Goal: Task Accomplishment & Management: Manage account settings

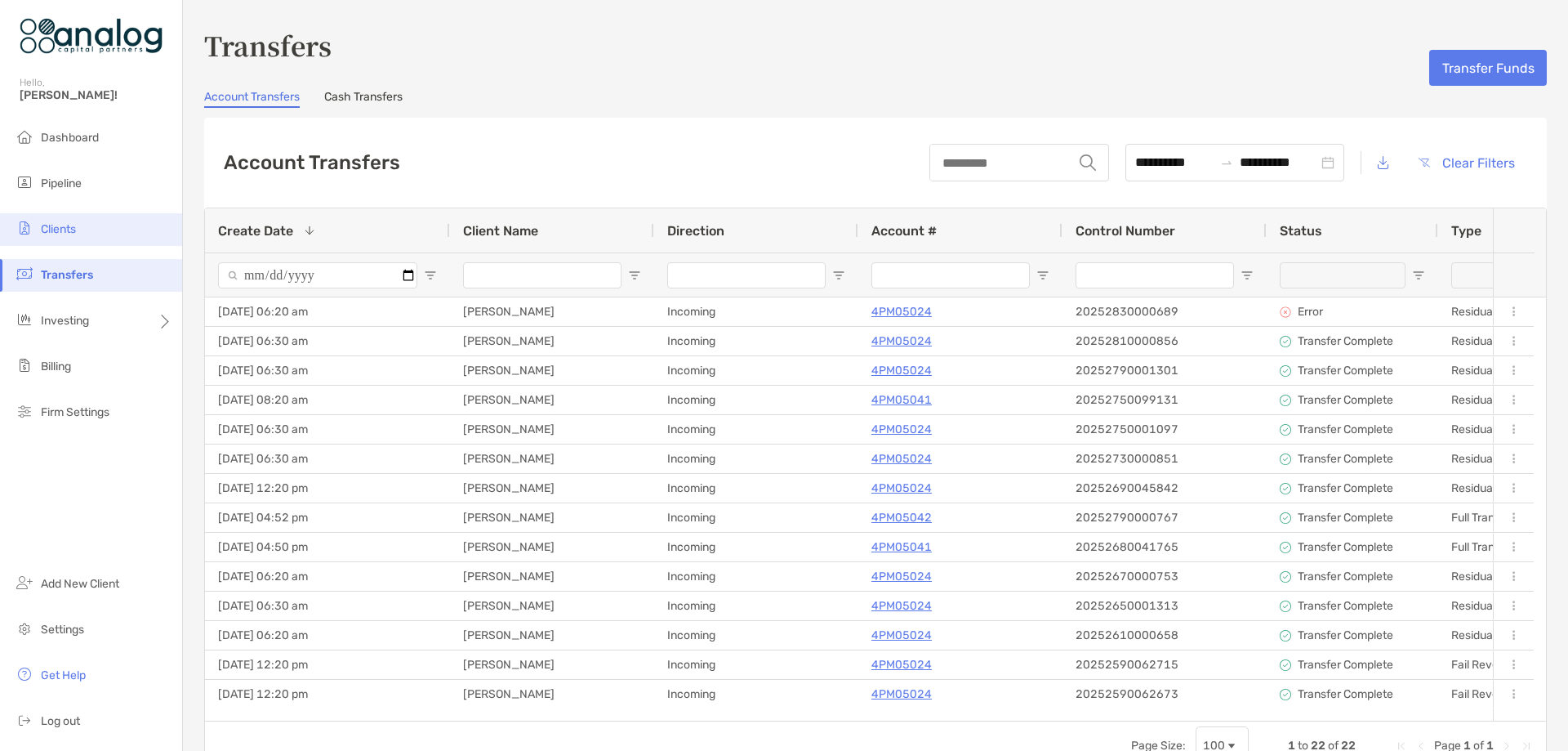
click at [72, 239] on li "Clients" at bounding box center [91, 230] width 182 height 33
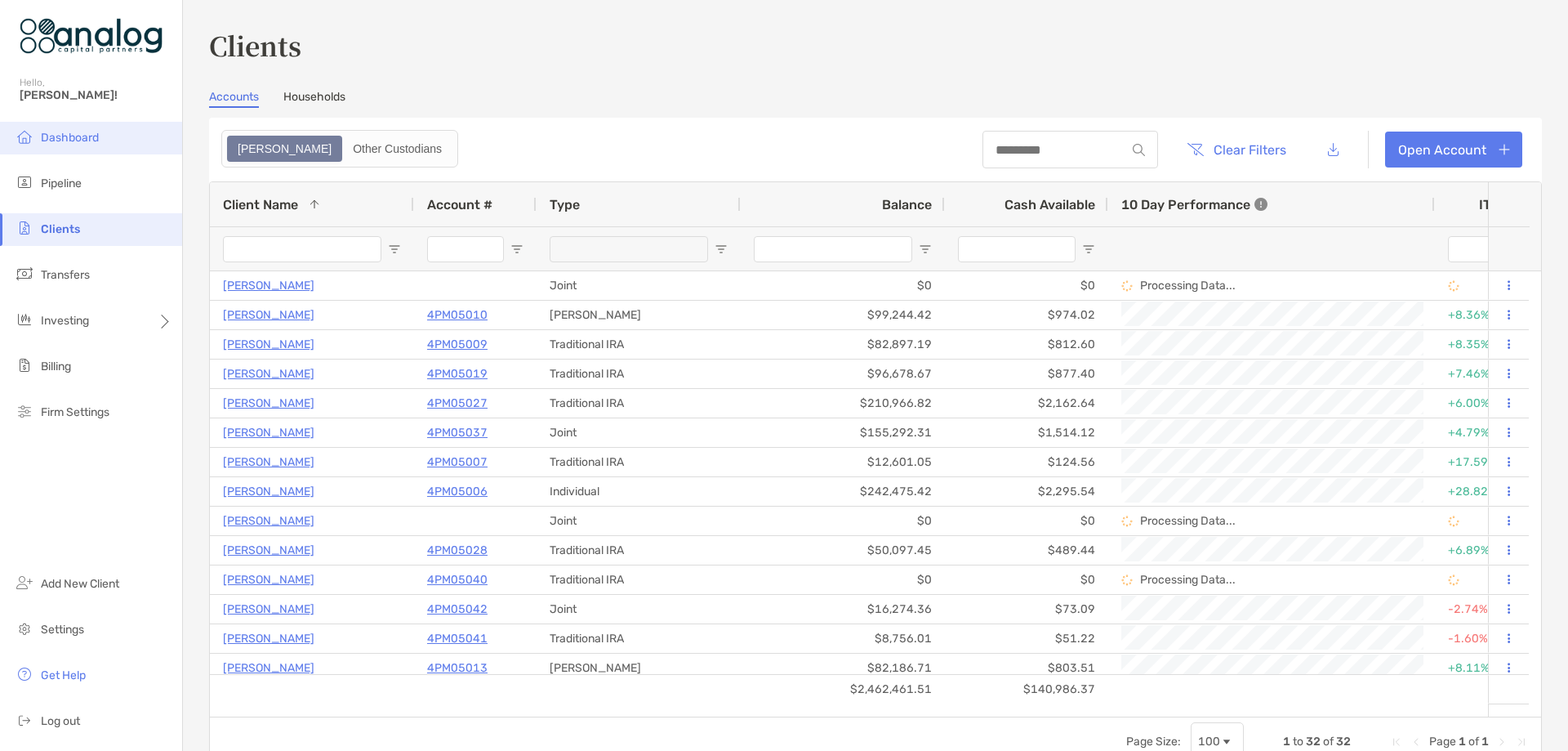
click at [71, 139] on span "Dashboard" at bounding box center [70, 138] width 58 height 14
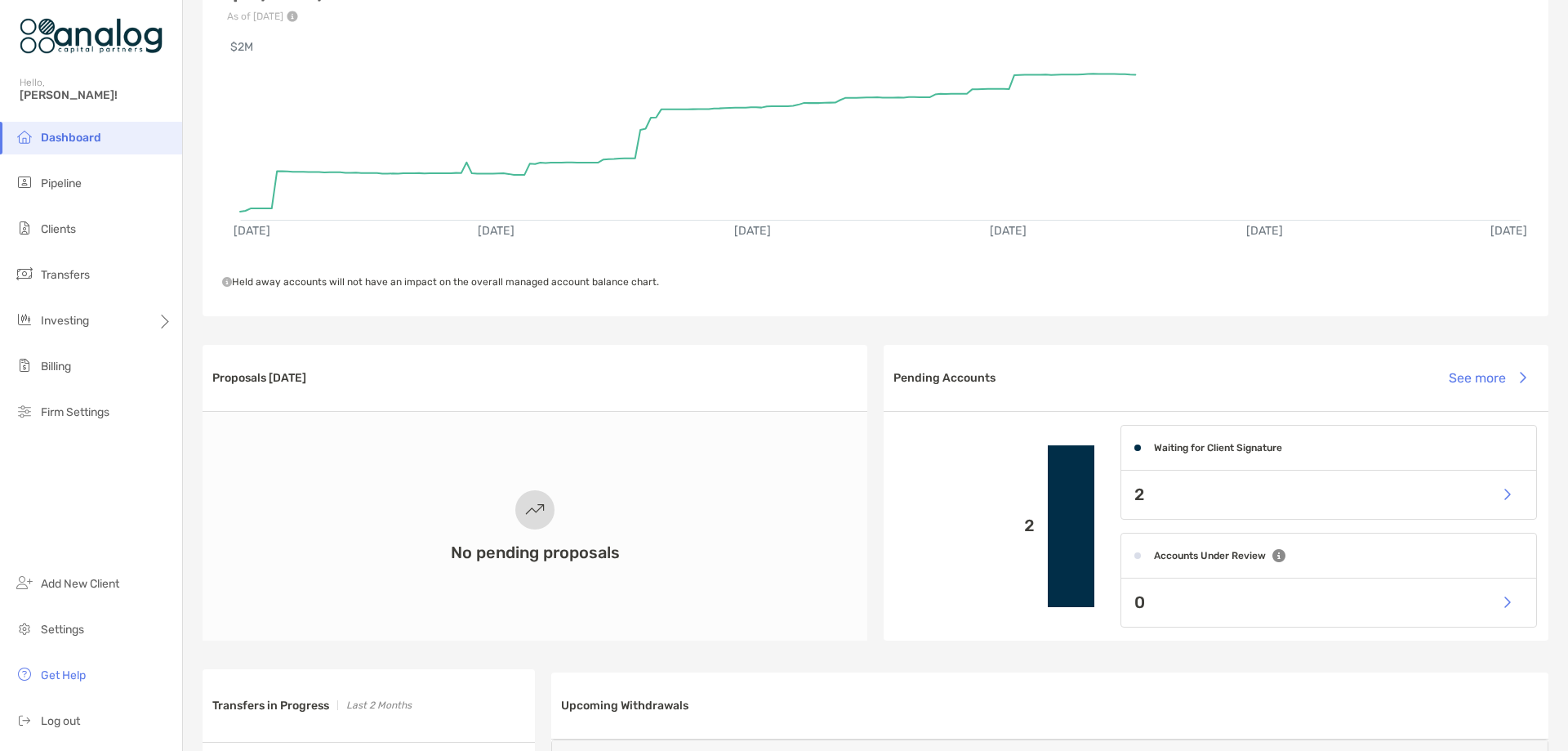
scroll to position [163, 0]
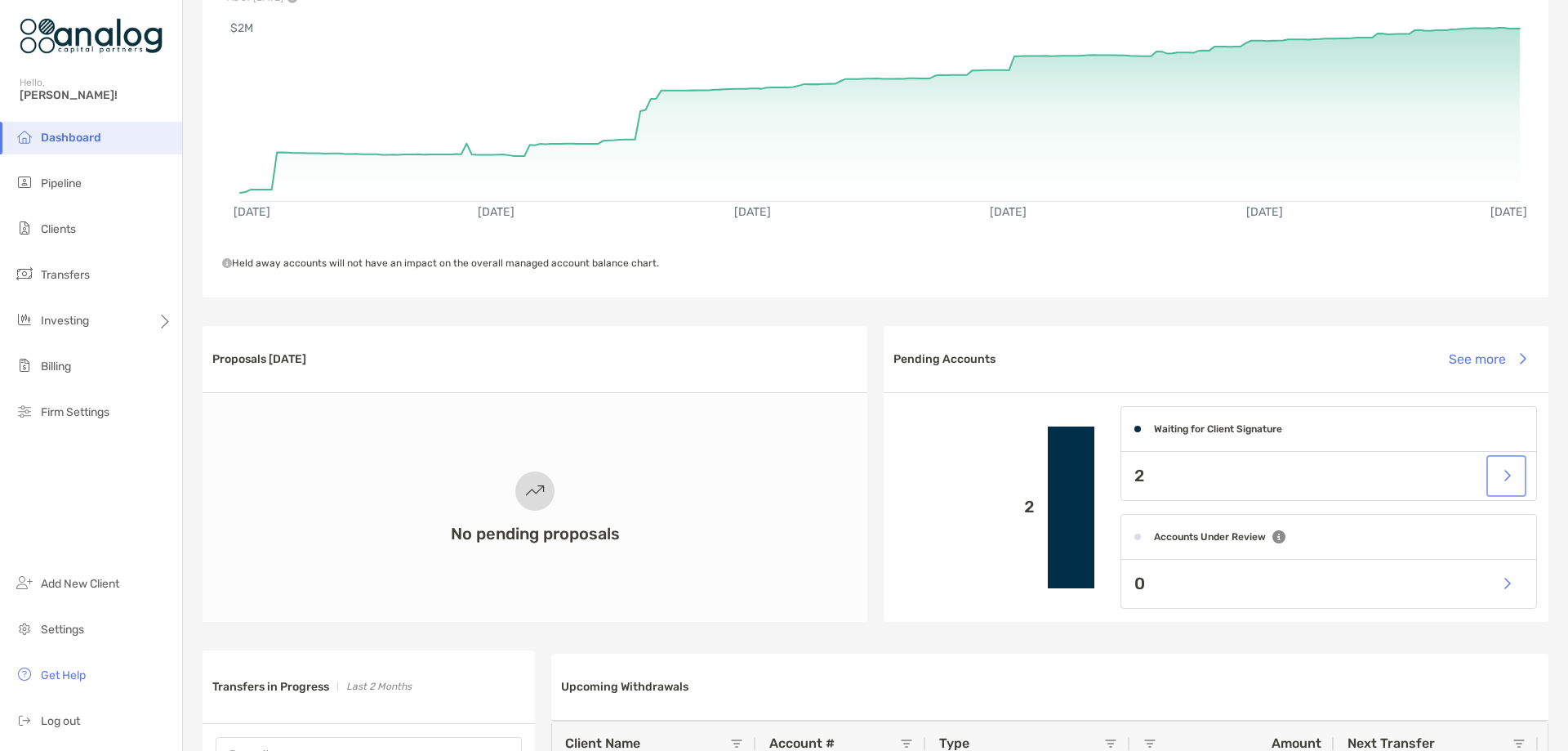
click at [1491, 474] on button "button" at bounding box center [1506, 475] width 34 height 35
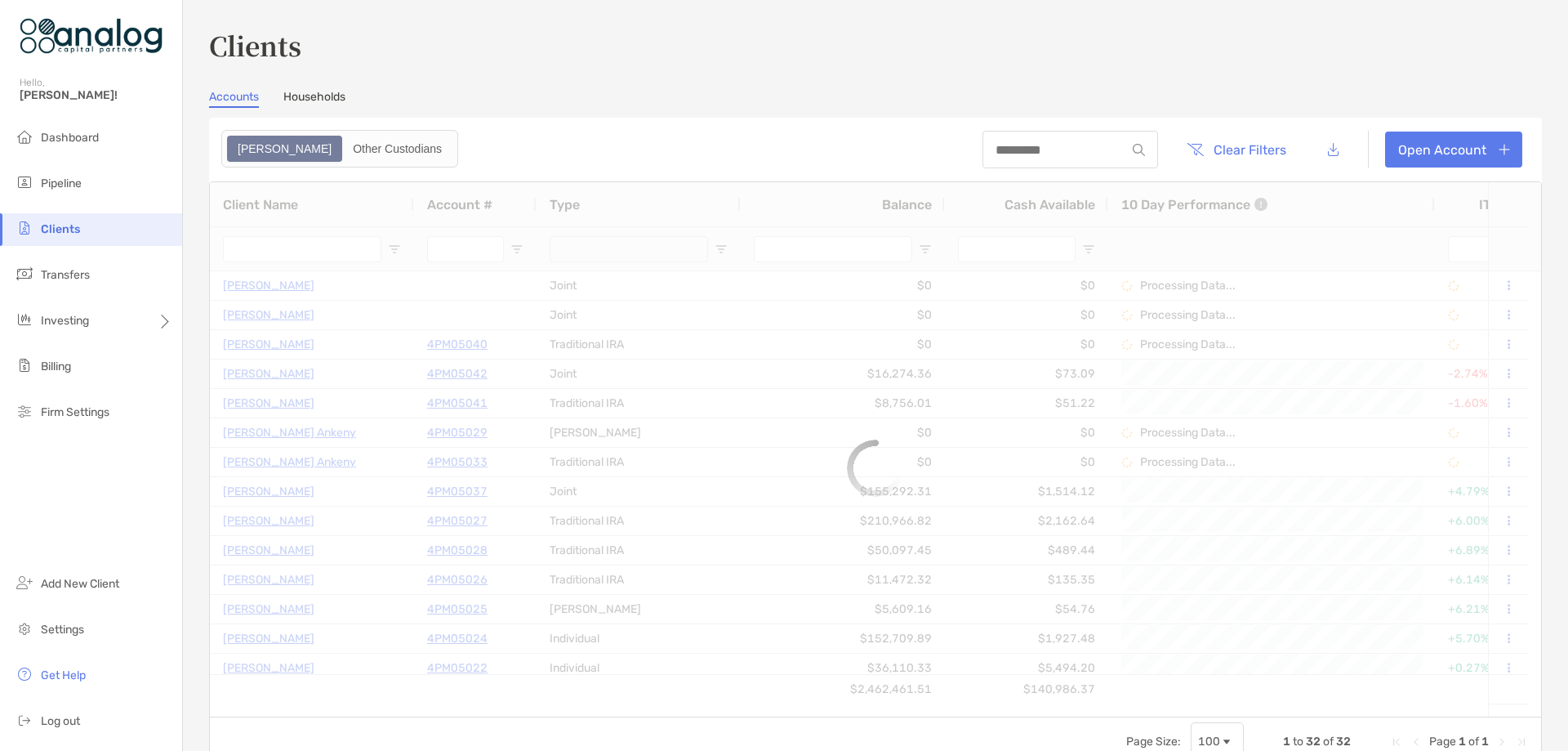
type input "**********"
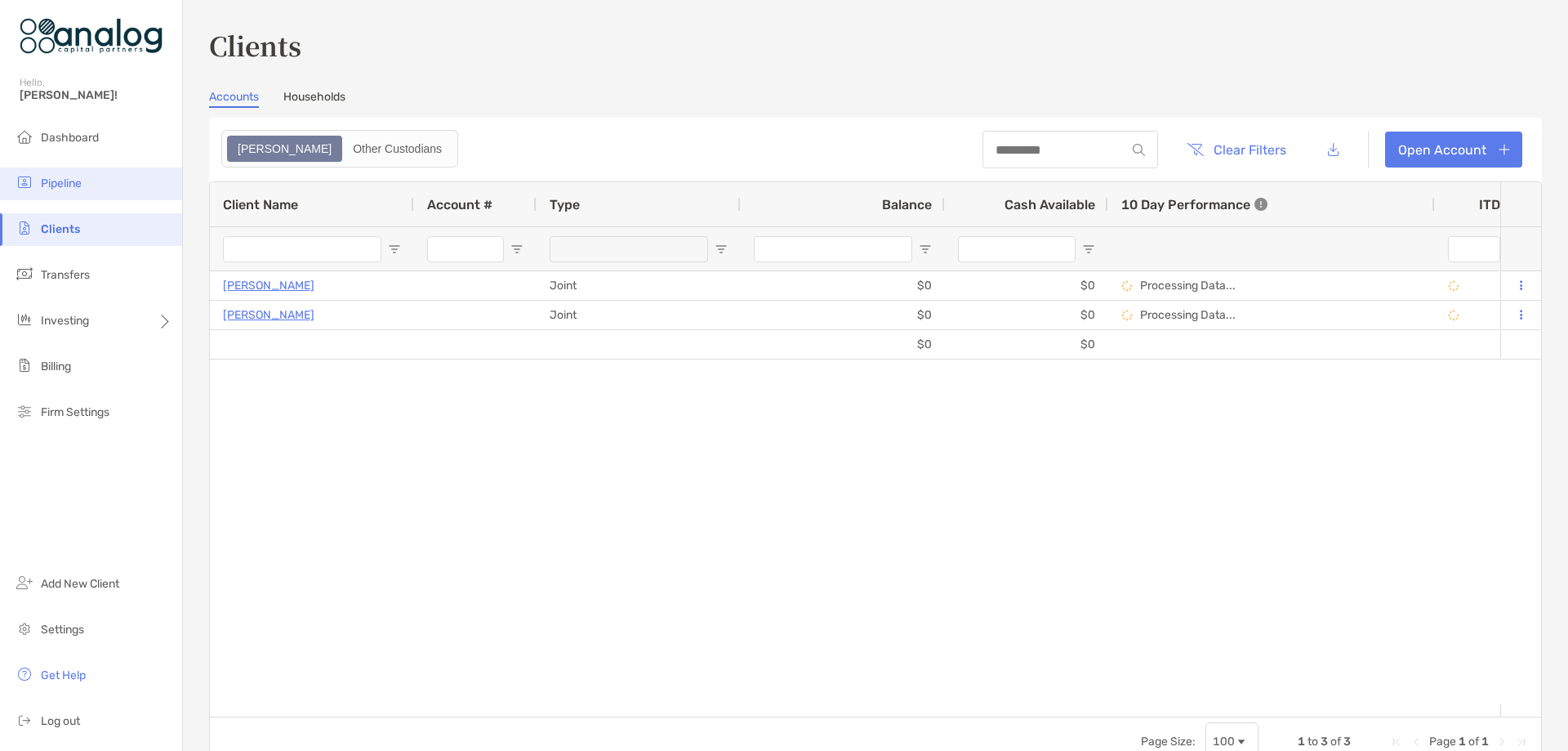
click at [84, 175] on li "Pipeline" at bounding box center [91, 184] width 182 height 33
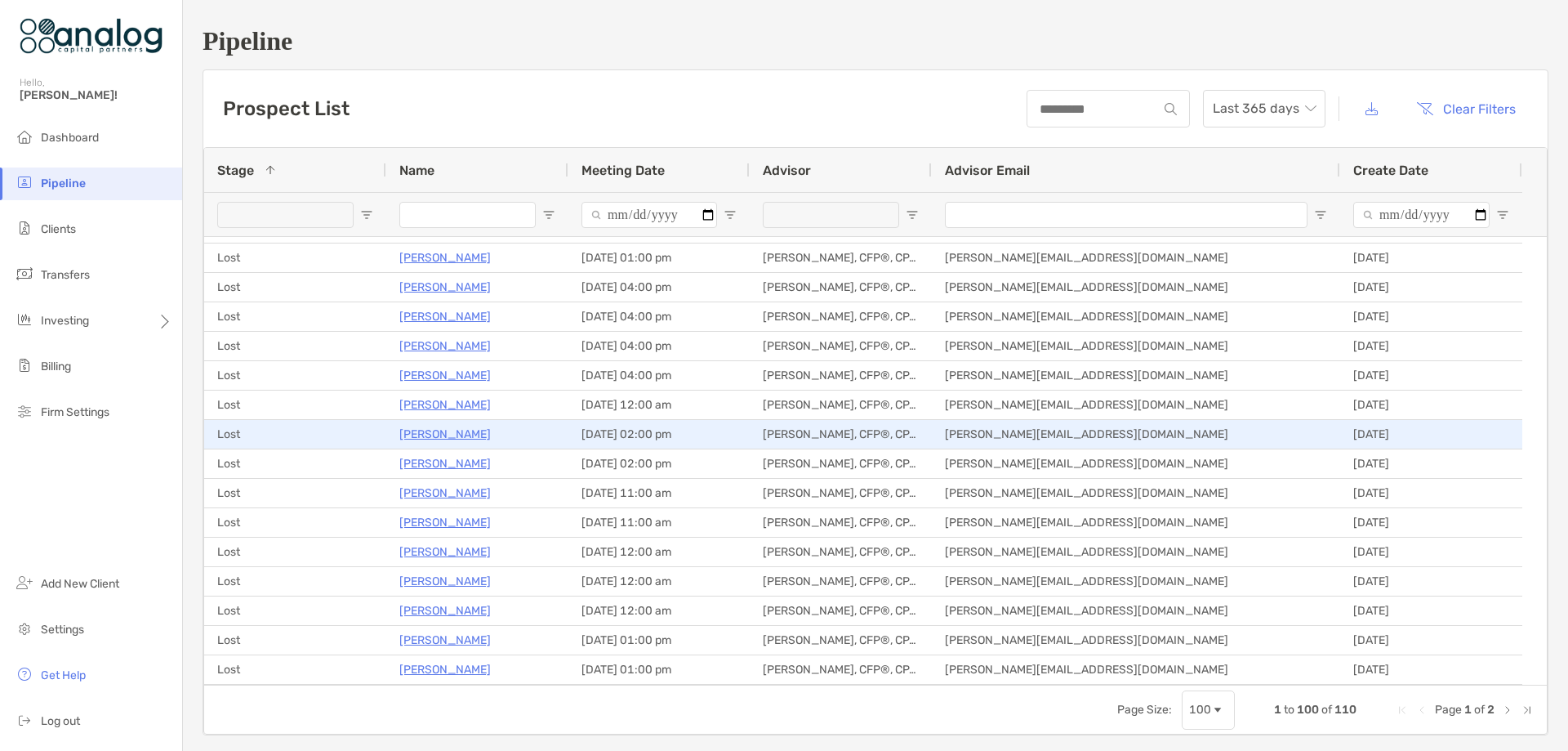
scroll to position [856, 0]
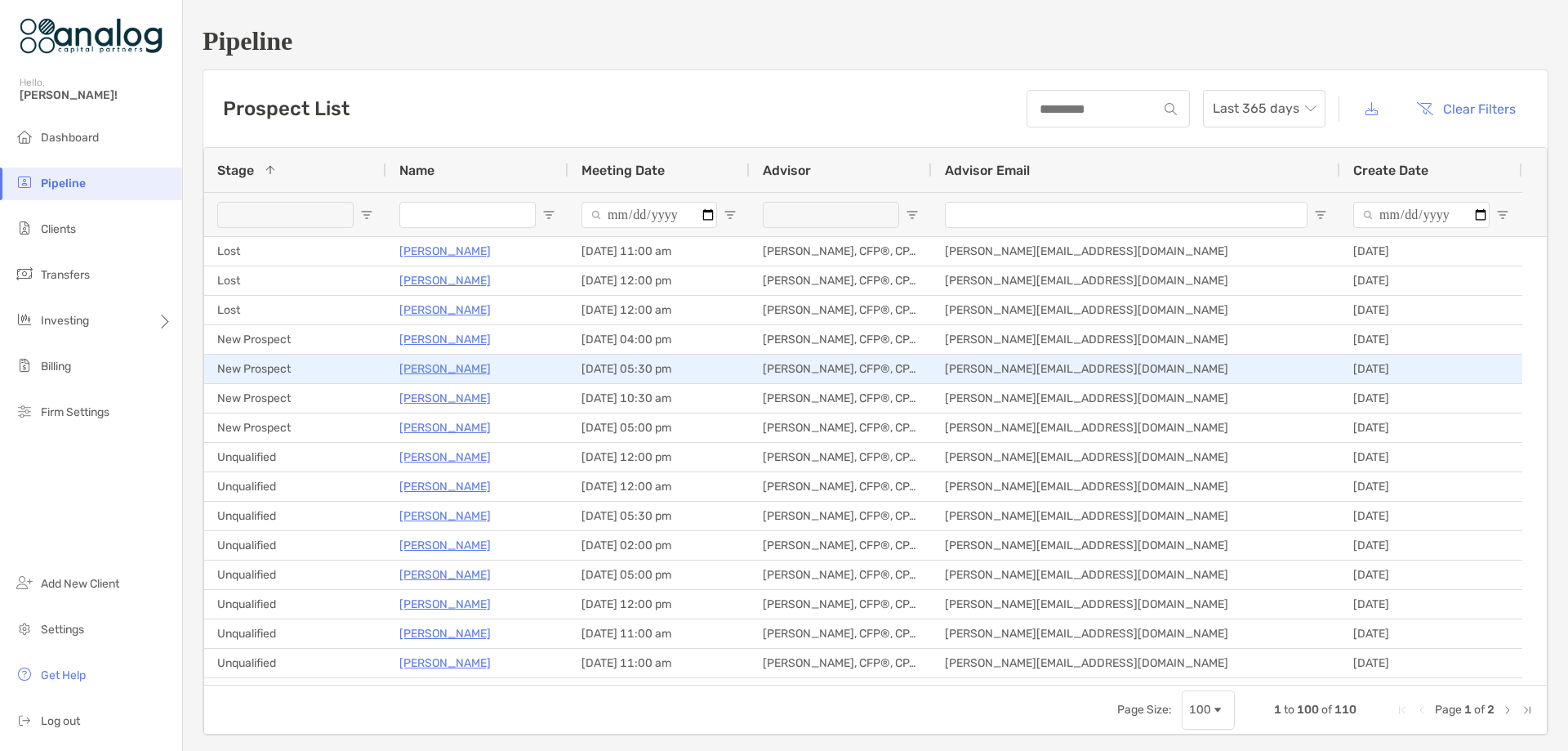
click at [447, 368] on p "[PERSON_NAME]" at bounding box center [445, 369] width 91 height 20
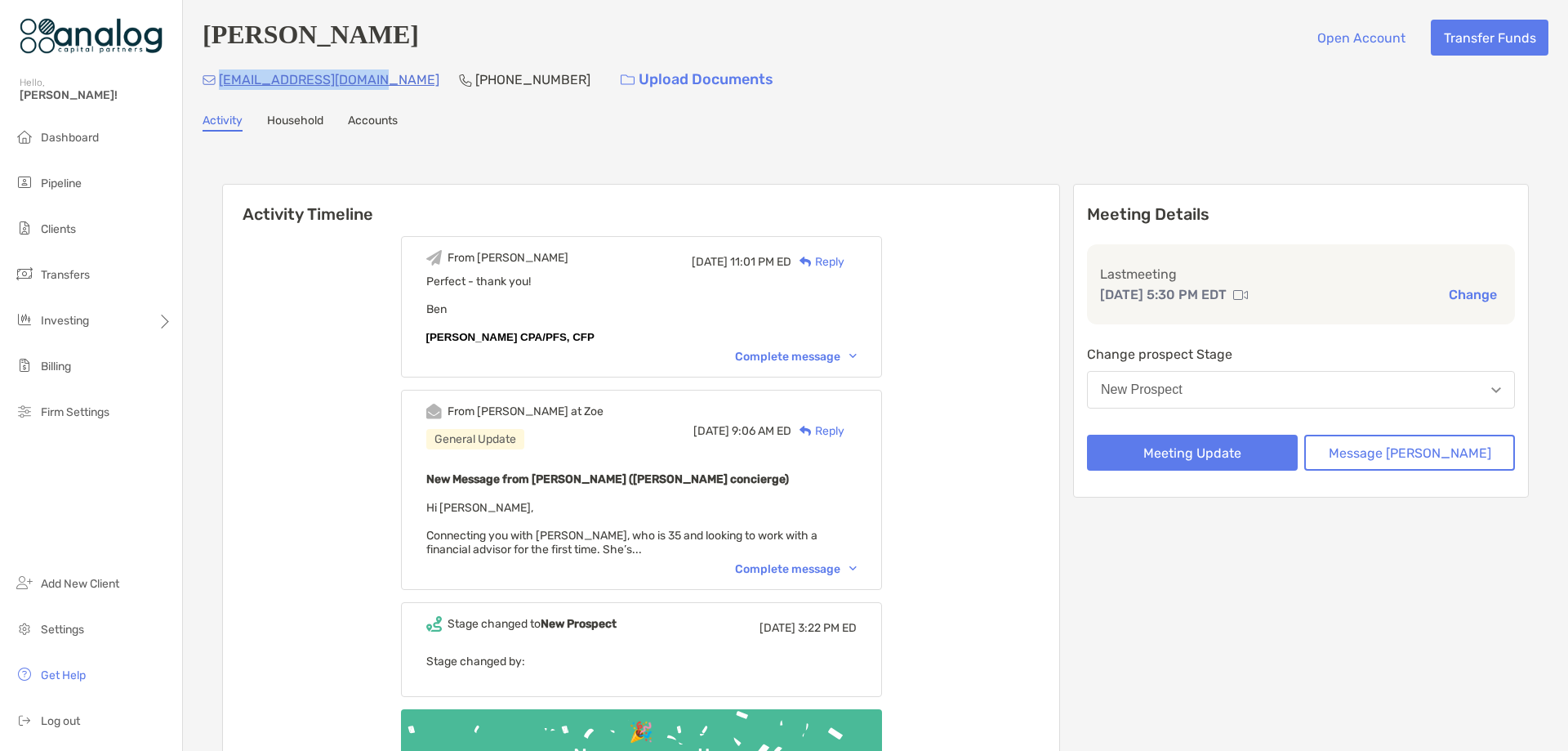
drag, startPoint x: 378, startPoint y: 76, endPoint x: 219, endPoint y: 80, distance: 159.1
click at [219, 80] on div "elisemhcheng@gmail.com (808) 387-4819 Upload Documents" at bounding box center [875, 80] width 1346 height 35
copy p "[EMAIL_ADDRESS][DOMAIN_NAME]"
click at [1258, 403] on button "New Prospect" at bounding box center [1300, 389] width 428 height 38
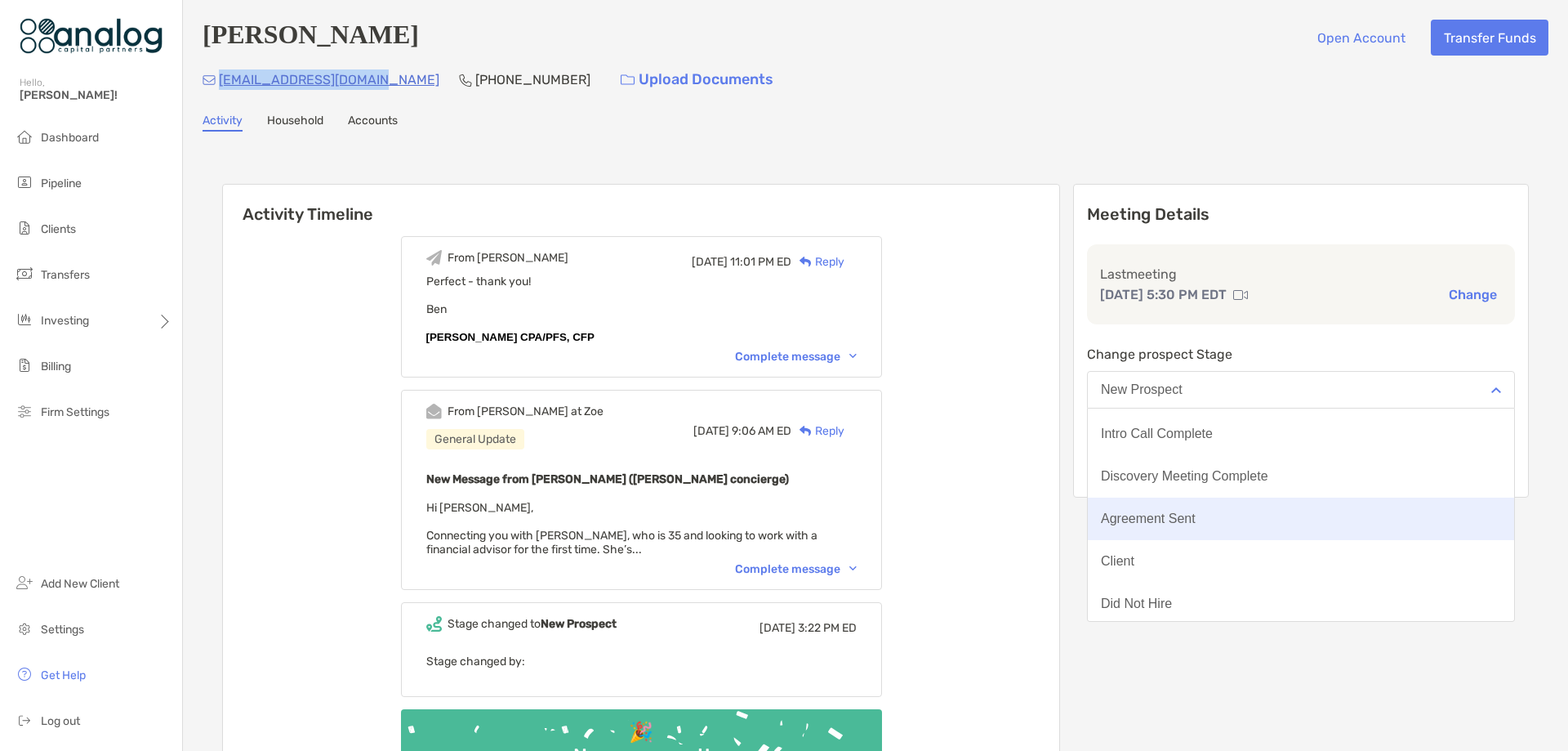
scroll to position [127, 0]
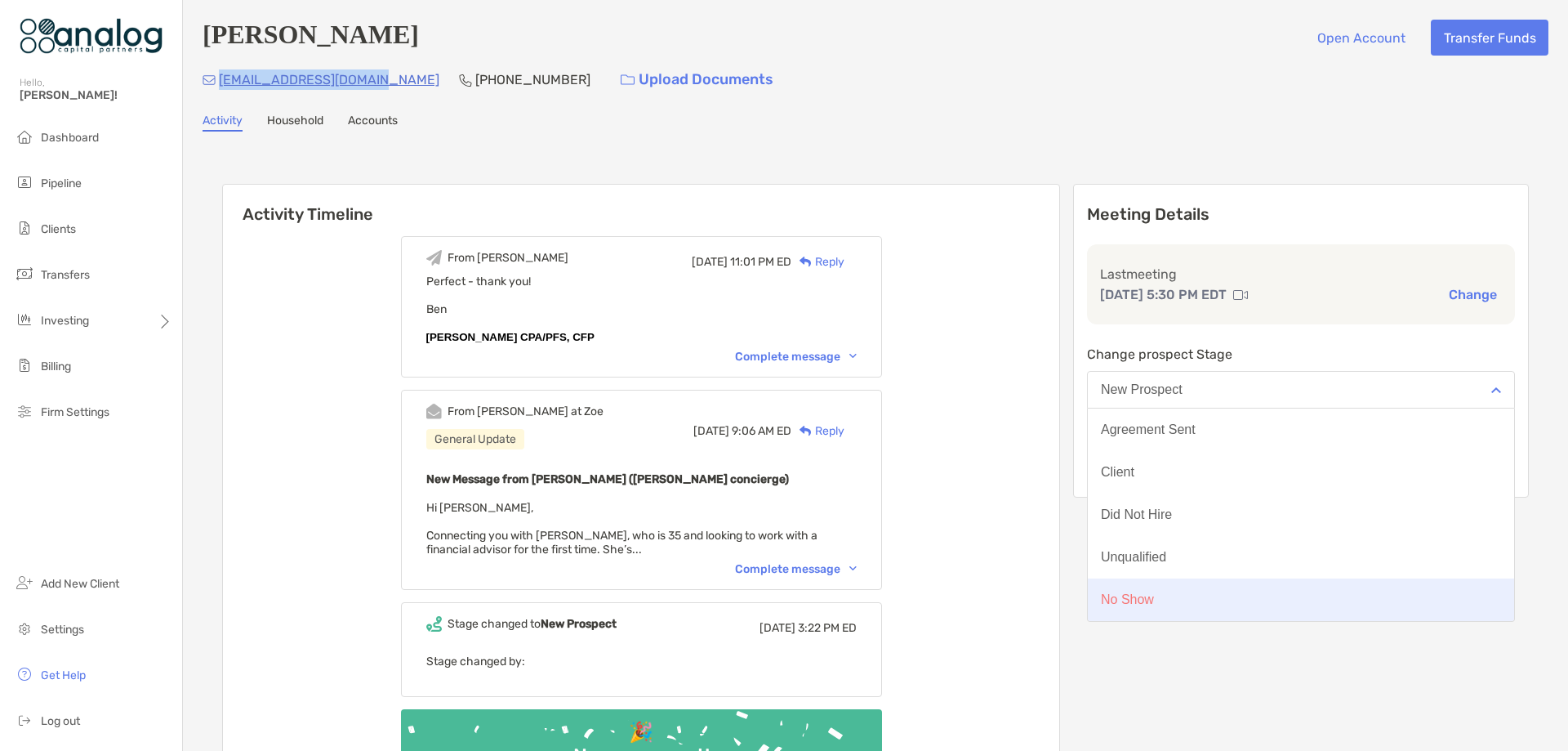
click at [1218, 596] on button "No Show" at bounding box center [1300, 600] width 426 height 43
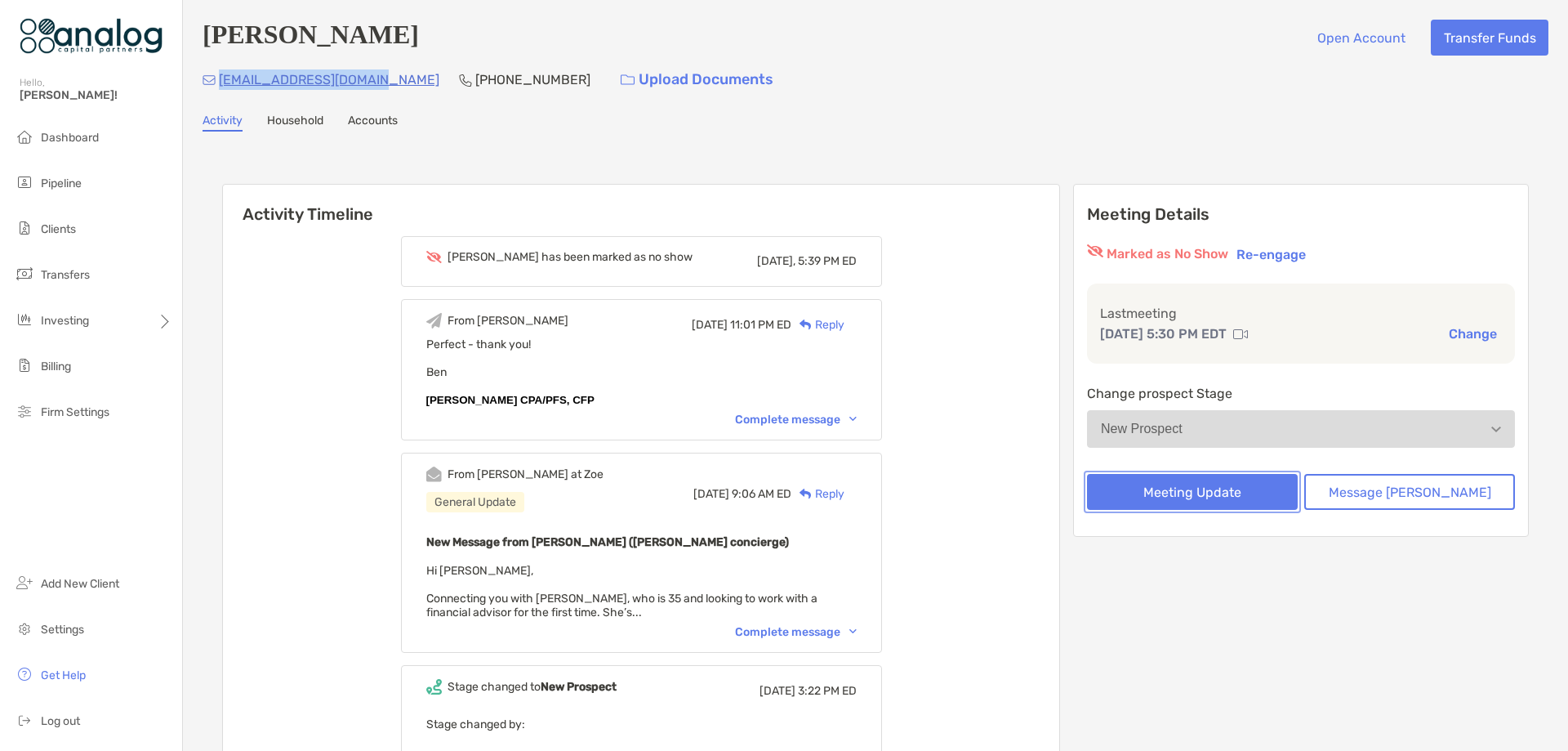
click at [1241, 489] on button "Meeting Update" at bounding box center [1192, 491] width 211 height 36
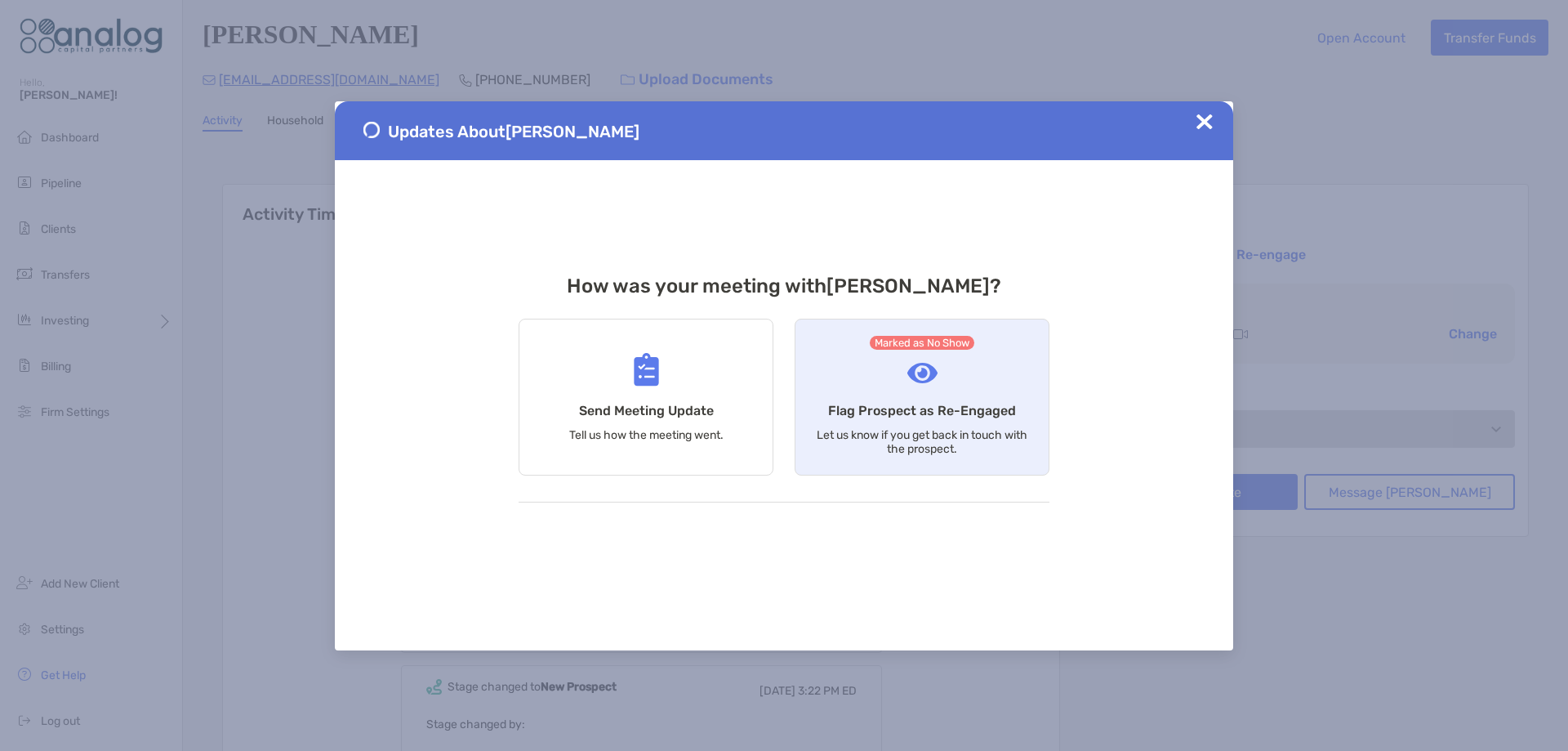
click at [848, 364] on div "Marked as No Show Flag Prospect as Re-Engaged Let us know if you get back in to…" at bounding box center [922, 397] width 255 height 157
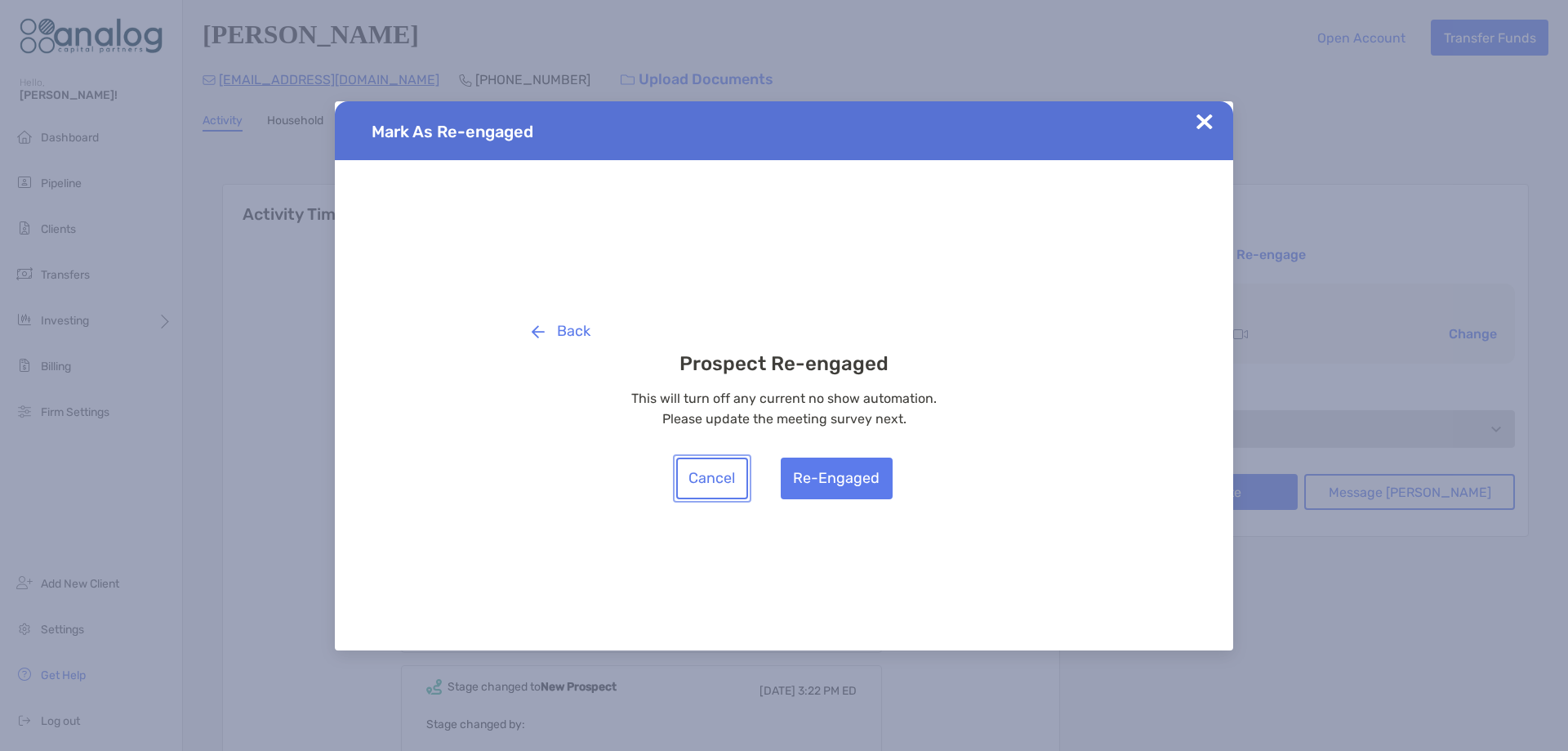
click at [708, 473] on button "Cancel" at bounding box center [712, 477] width 72 height 42
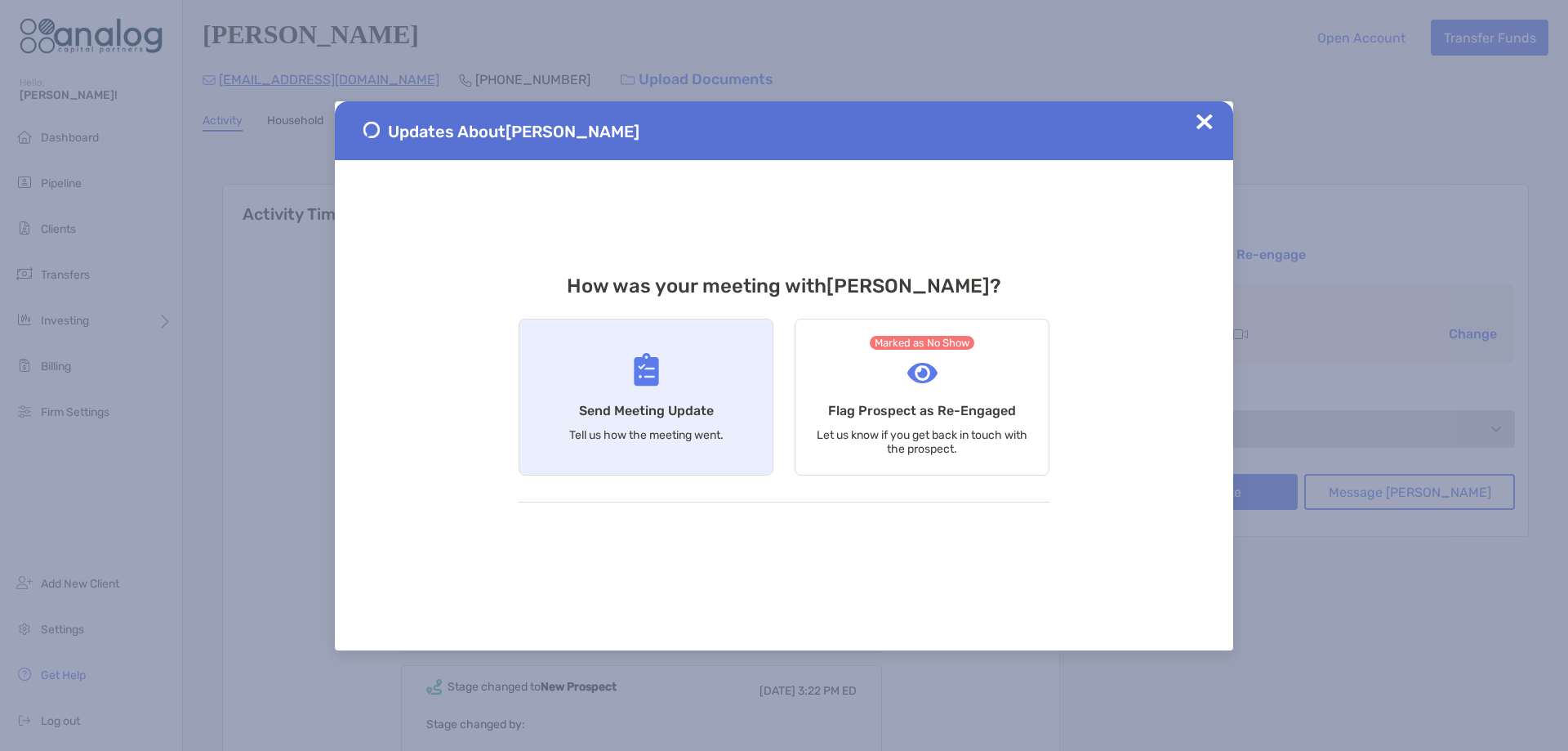
click at [689, 403] on h4 "Send Meeting Update" at bounding box center [646, 410] width 135 height 16
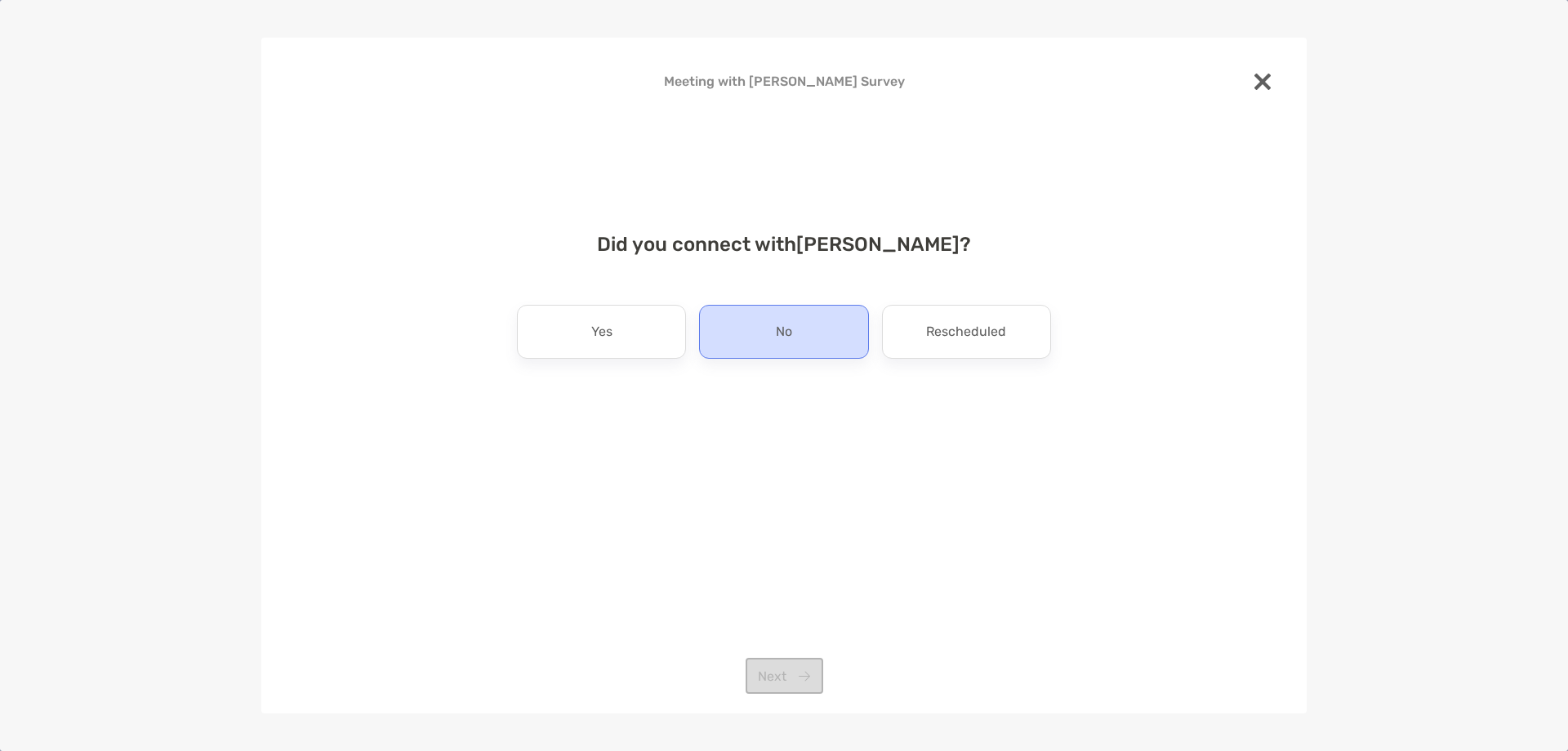
click at [759, 343] on div "No" at bounding box center [784, 332] width 169 height 54
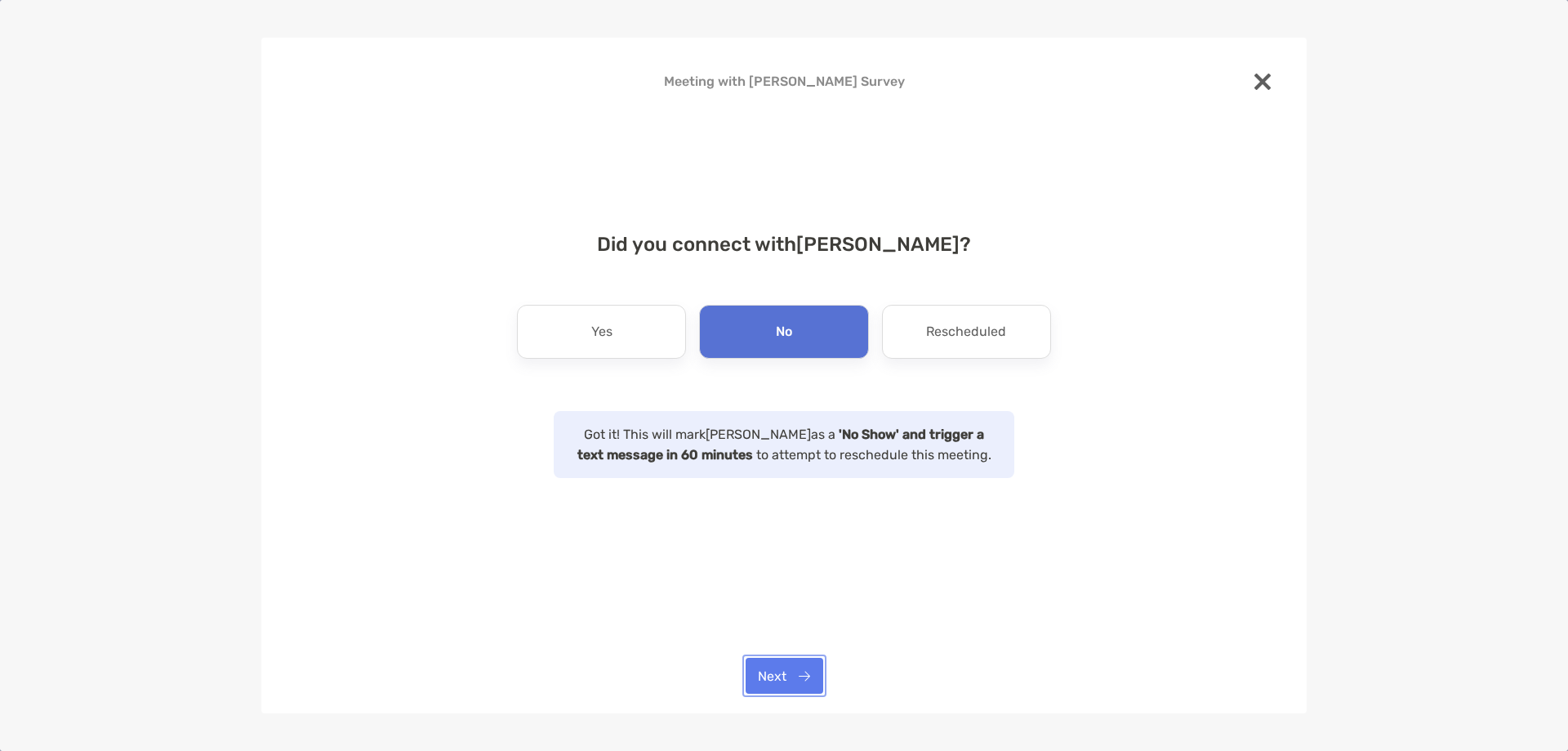
click at [780, 674] on button "Next" at bounding box center [785, 675] width 78 height 36
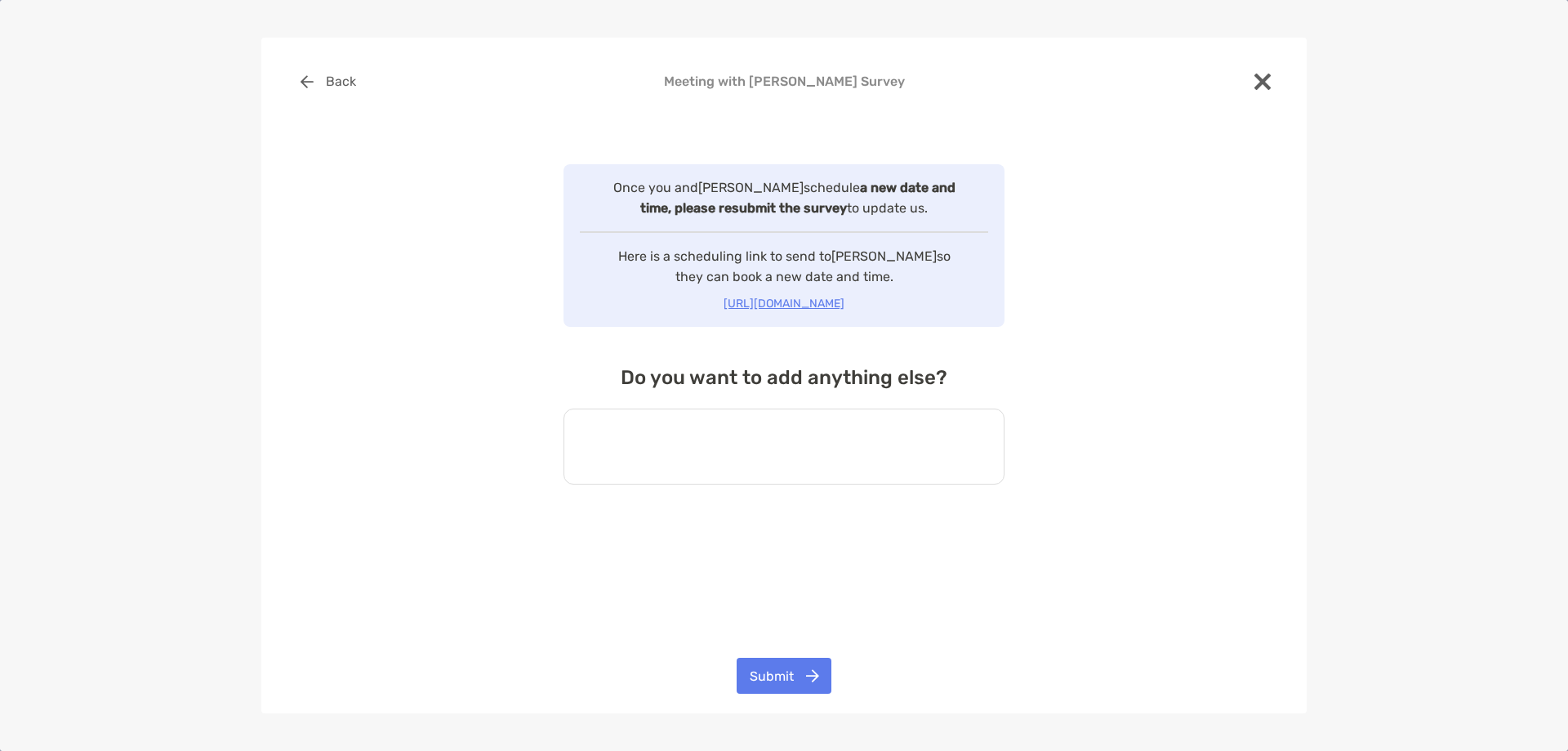
click at [750, 430] on textarea at bounding box center [784, 446] width 441 height 76
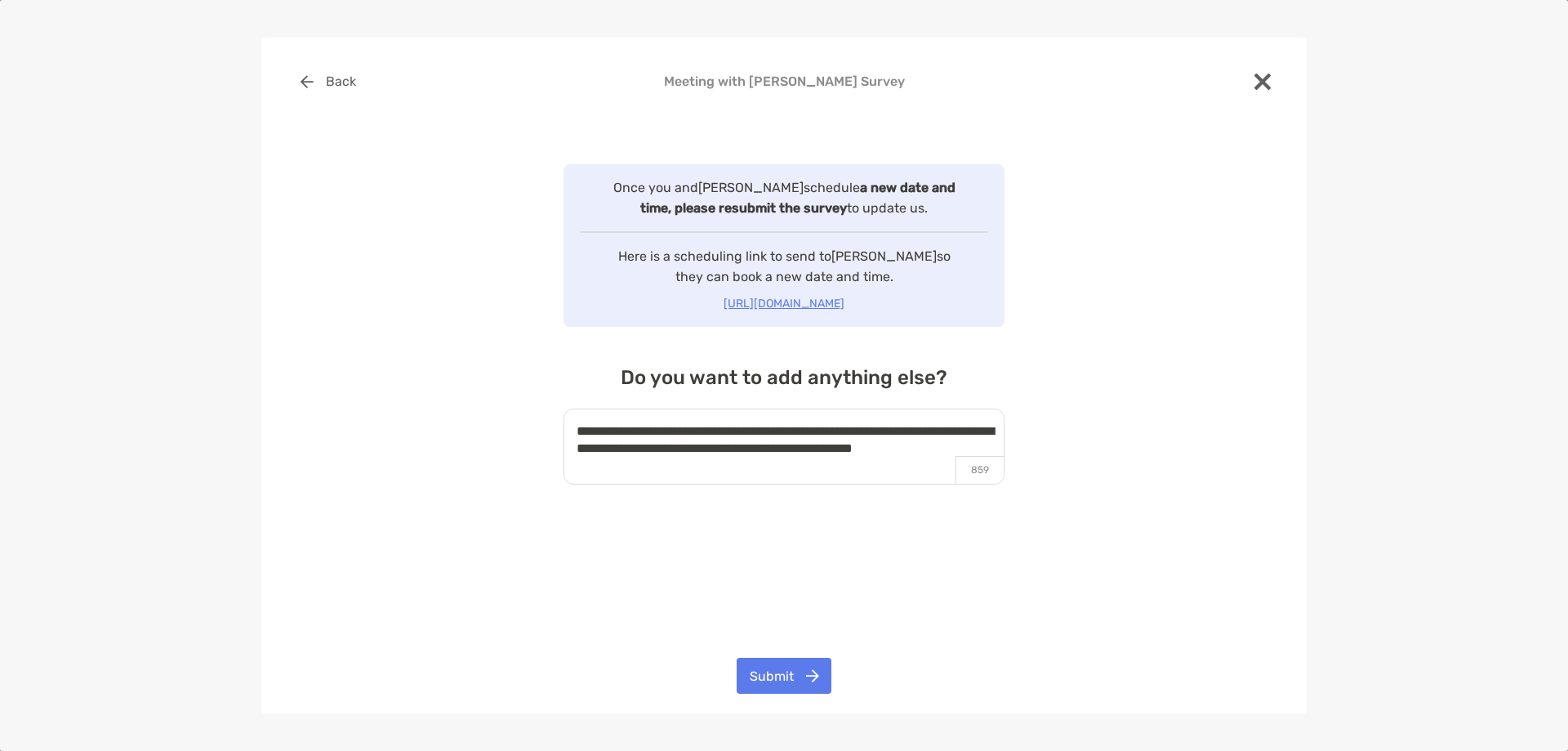
type textarea "**********"
click at [757, 667] on button "Submit" at bounding box center [784, 675] width 95 height 36
